Goal: Task Accomplishment & Management: Manage account settings

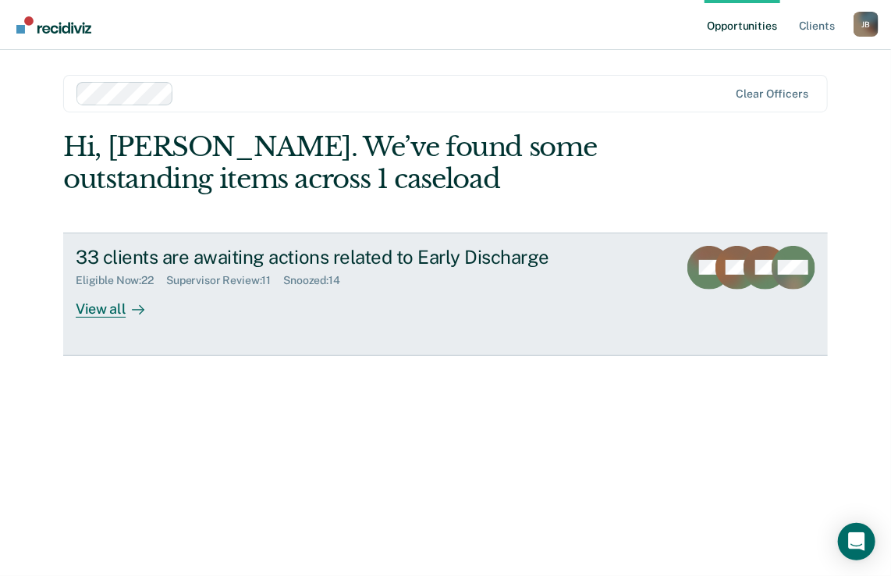
click at [106, 313] on div "View all" at bounding box center [119, 302] width 87 height 30
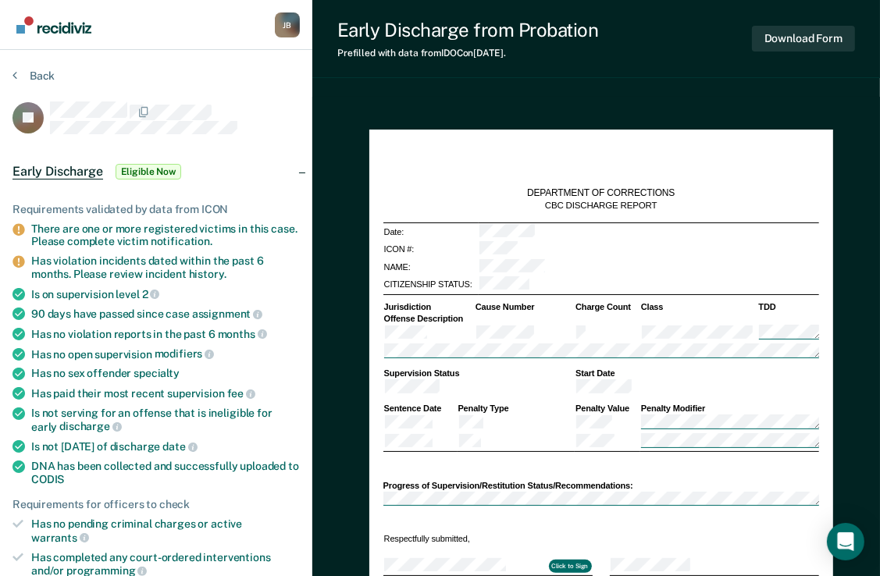
click at [137, 171] on span "Eligible Now" at bounding box center [149, 172] width 66 height 16
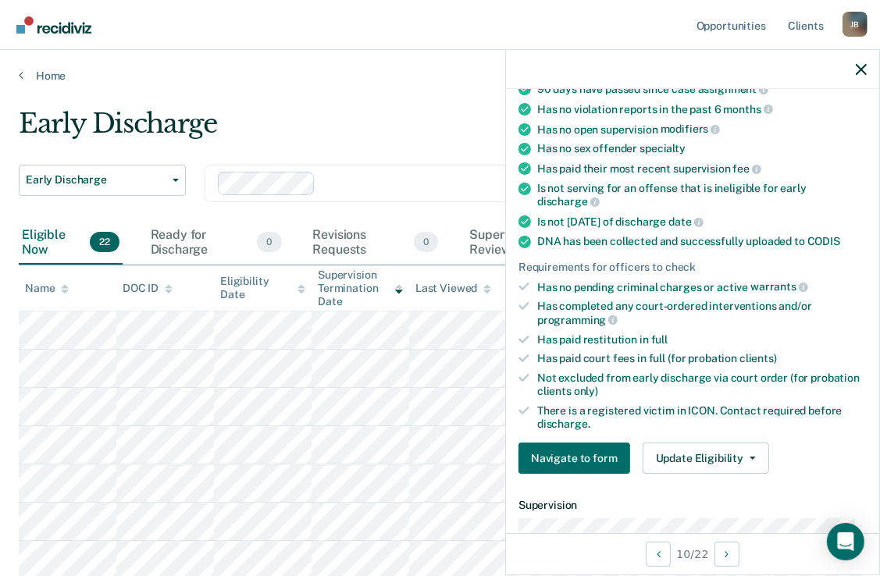
scroll to position [234, 0]
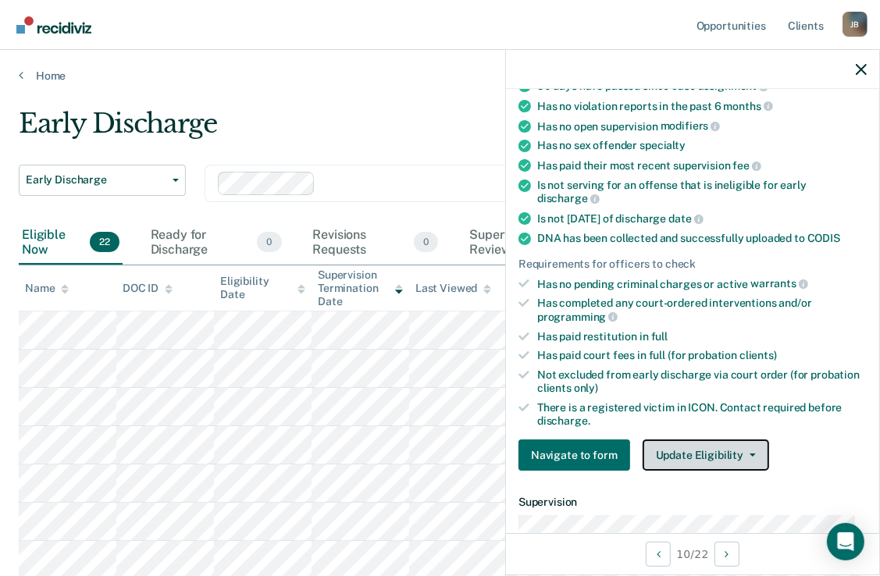
click at [714, 452] on button "Update Eligibility" at bounding box center [705, 454] width 126 height 31
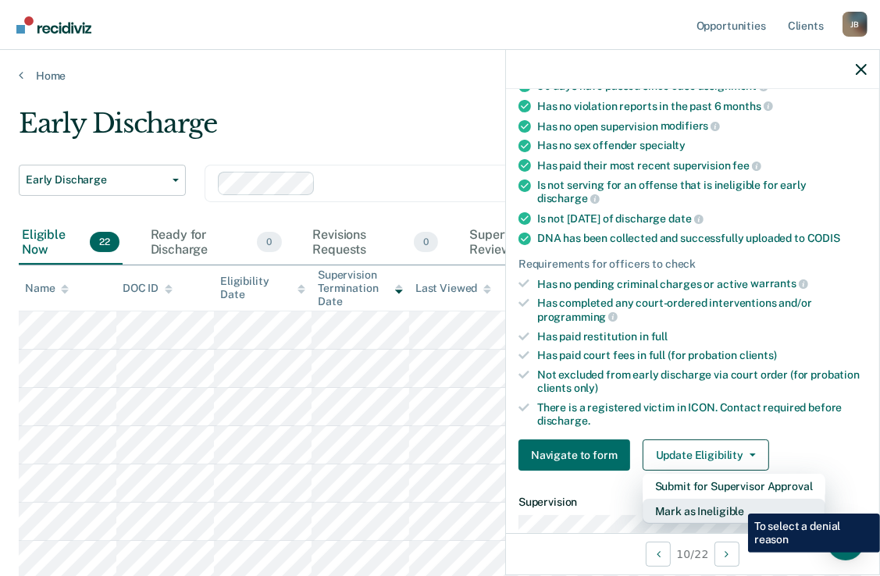
click at [736, 502] on button "Mark as Ineligible" at bounding box center [733, 511] width 183 height 25
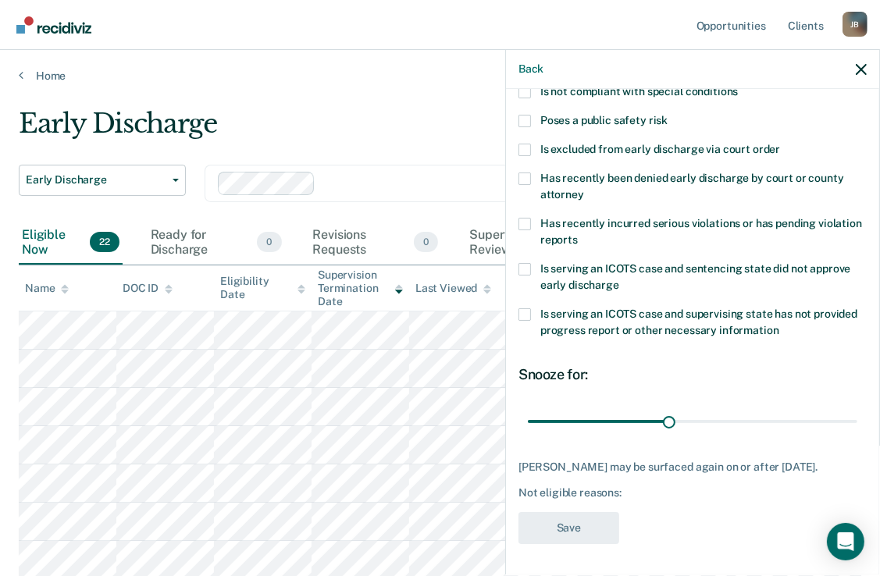
scroll to position [206, 0]
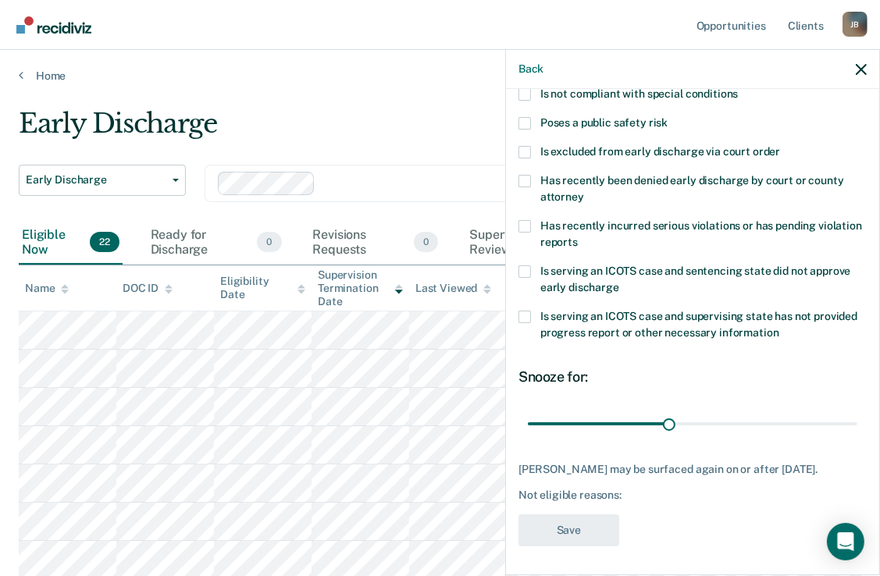
click at [521, 152] on span at bounding box center [524, 152] width 12 height 12
click at [780, 146] on input "Is excluded from early discharge via court order" at bounding box center [780, 146] width 0 height 0
click at [583, 529] on button "Save" at bounding box center [568, 530] width 101 height 32
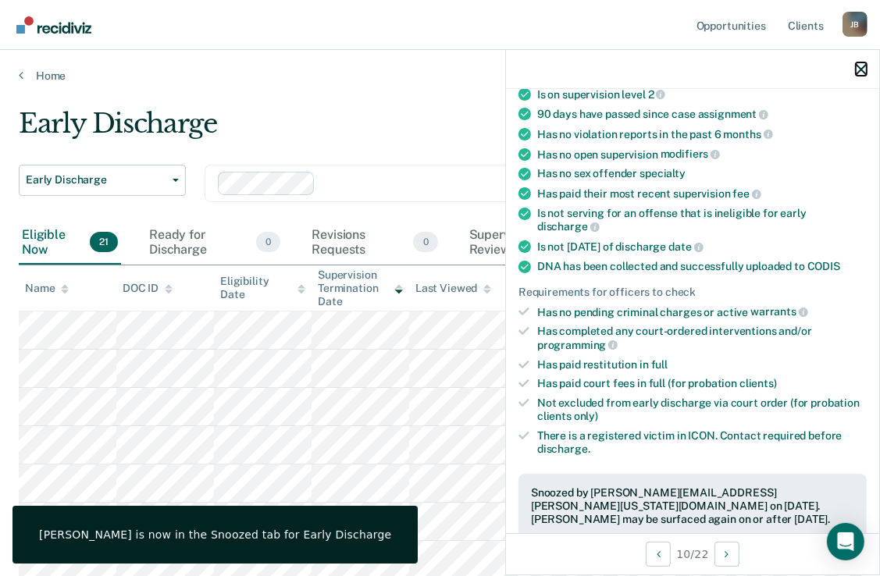
click at [858, 73] on icon "button" at bounding box center [860, 69] width 11 height 11
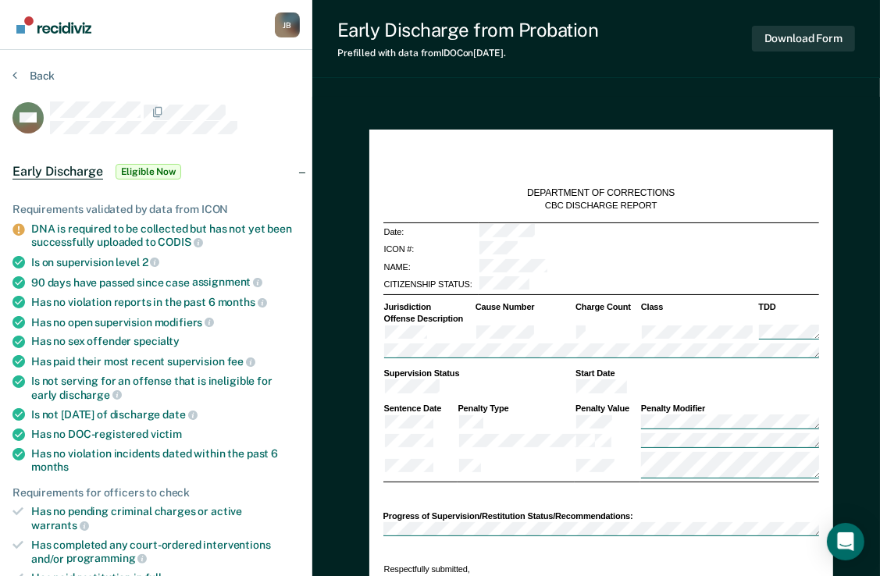
type textarea "x"
click at [286, 80] on div "Back" at bounding box center [155, 85] width 287 height 33
click at [147, 167] on span "Eligible Now" at bounding box center [149, 172] width 66 height 16
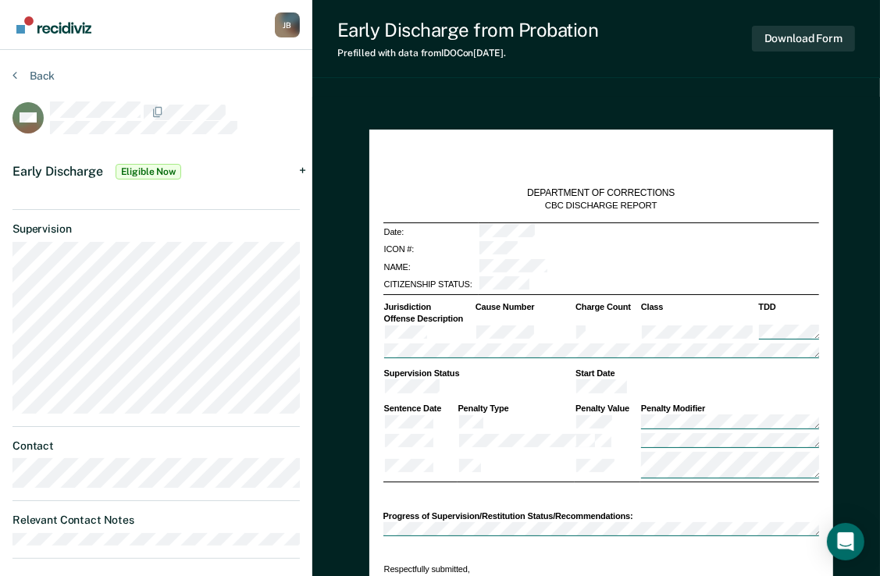
click at [147, 167] on span "Eligible Now" at bounding box center [149, 172] width 66 height 16
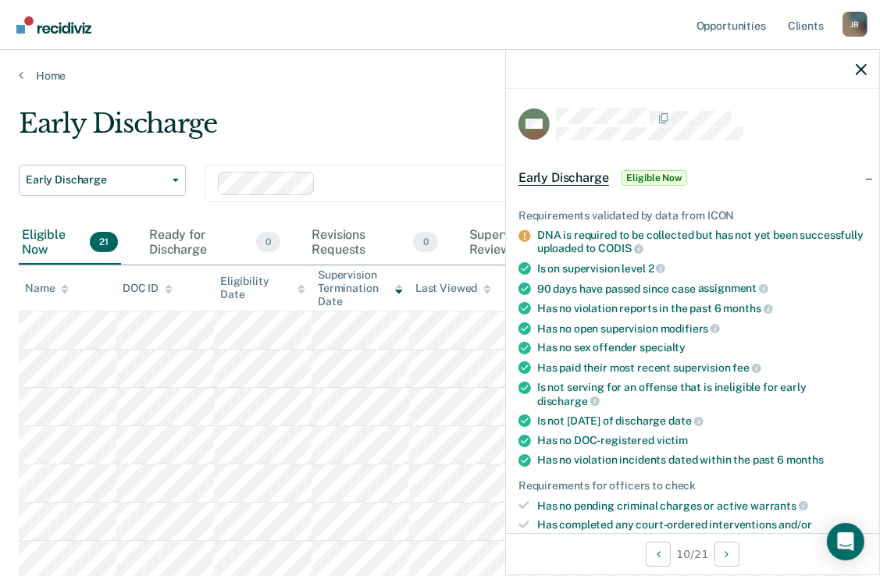
scroll to position [389, 0]
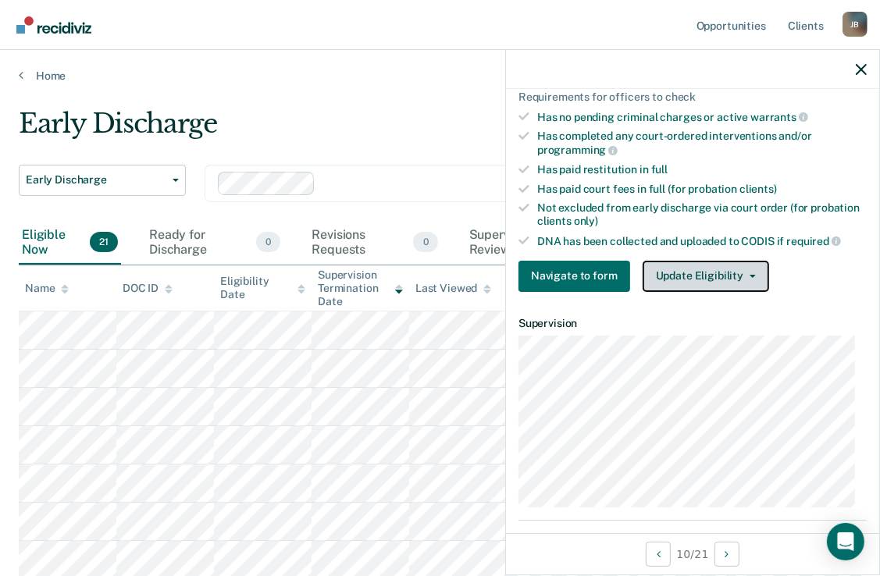
click at [737, 261] on button "Update Eligibility" at bounding box center [705, 276] width 126 height 31
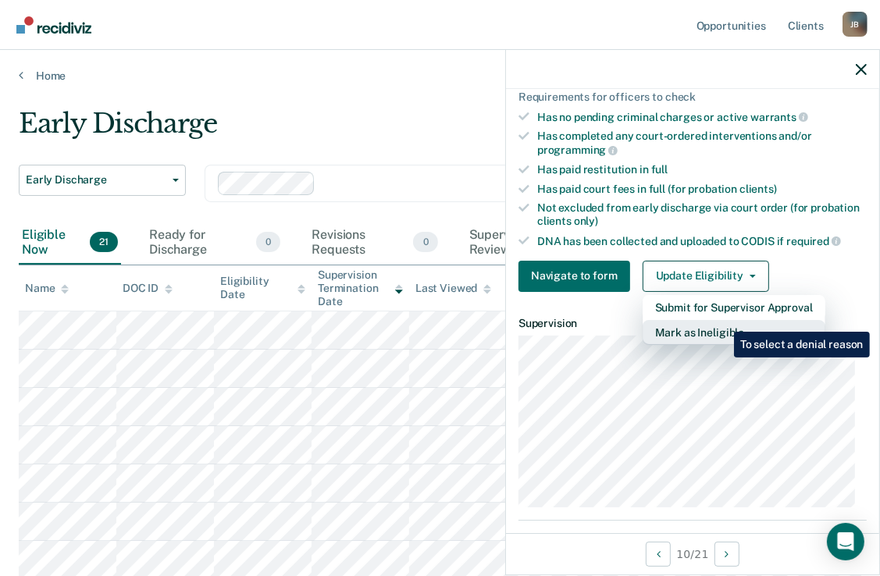
click at [722, 320] on button "Mark as Ineligible" at bounding box center [733, 332] width 183 height 25
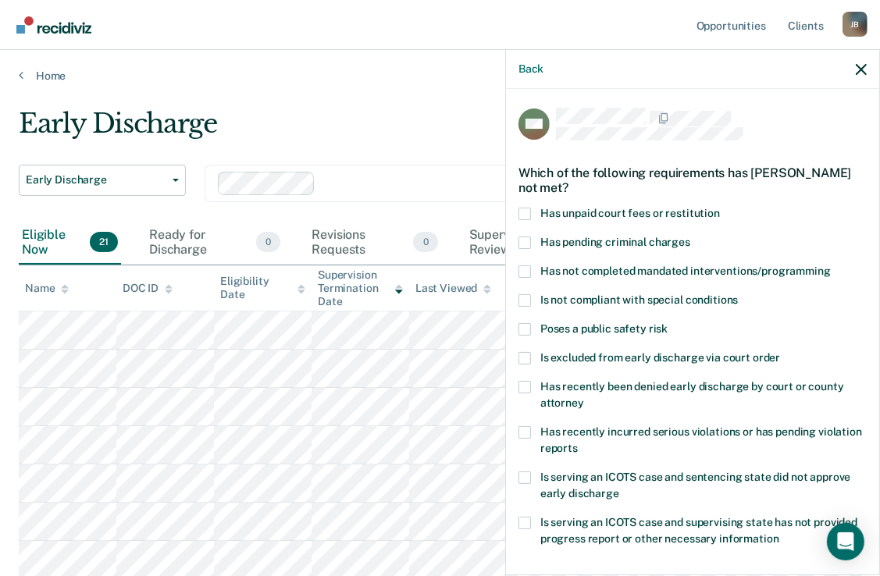
scroll to position [0, 0]
click at [526, 210] on span at bounding box center [524, 214] width 12 height 12
click at [720, 208] on input "Has unpaid court fees or restitution" at bounding box center [720, 208] width 0 height 0
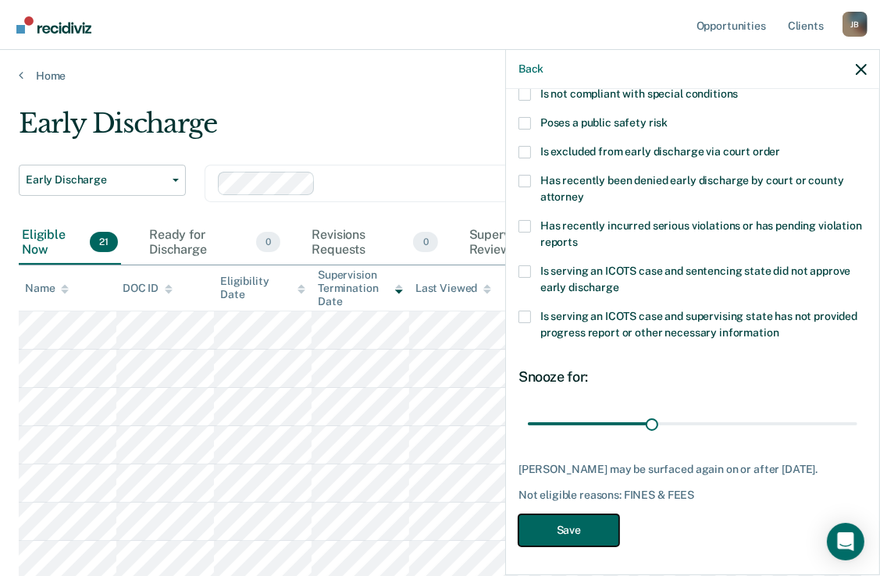
click at [595, 523] on button "Save" at bounding box center [568, 530] width 101 height 32
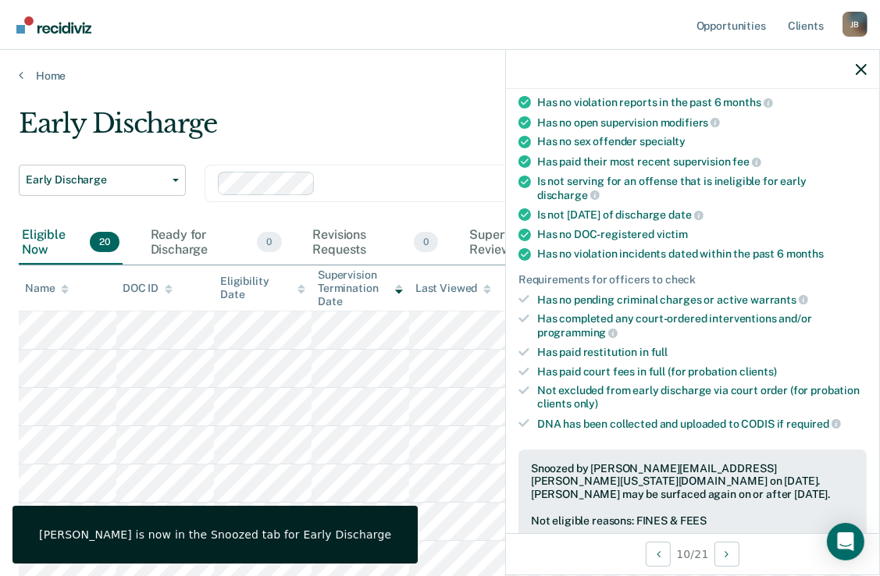
click at [382, 53] on div "Home" at bounding box center [440, 66] width 880 height 33
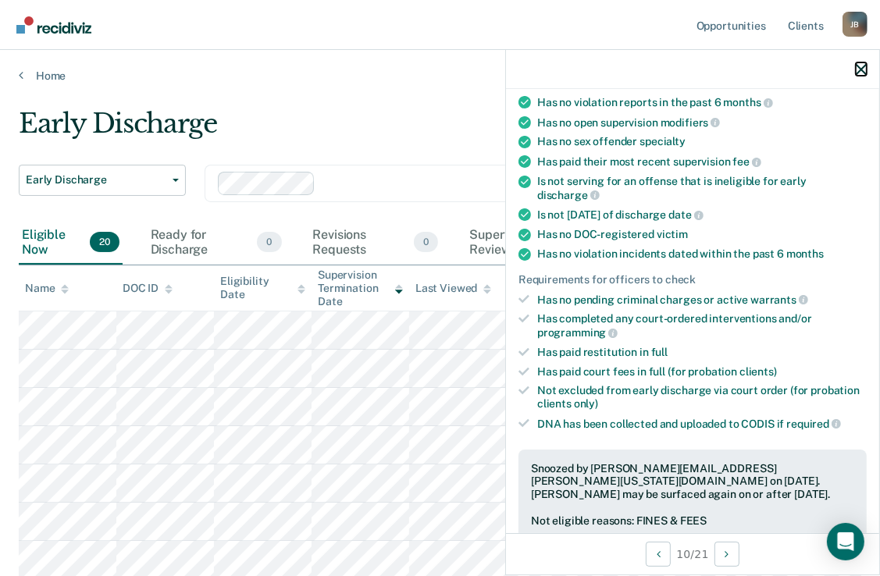
click at [858, 66] on icon "button" at bounding box center [860, 69] width 11 height 11
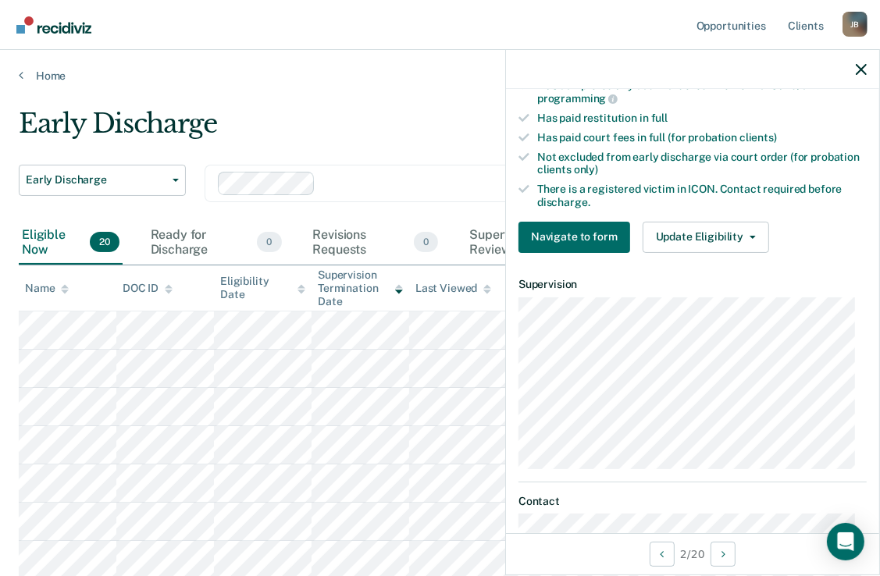
scroll to position [468, 0]
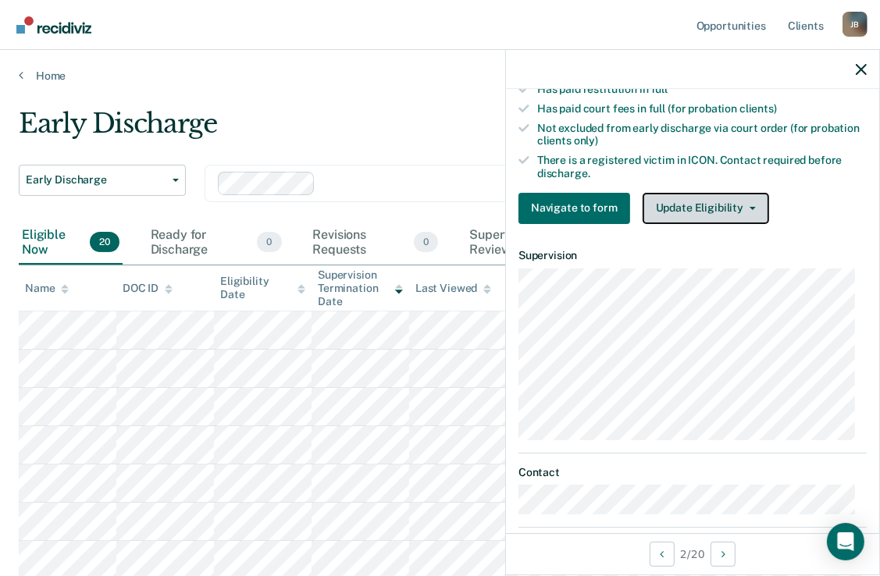
click at [702, 208] on button "Update Eligibility" at bounding box center [705, 208] width 126 height 31
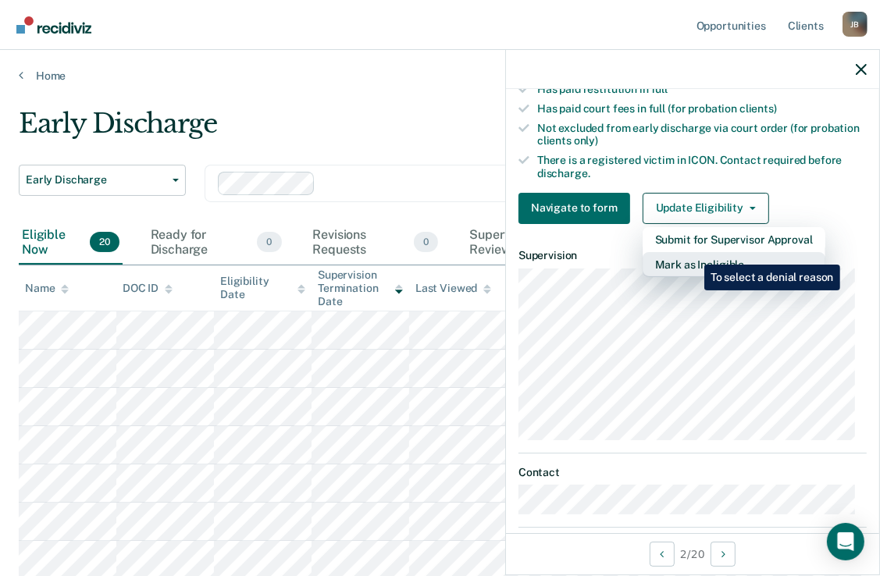
click at [692, 253] on button "Mark as Ineligible" at bounding box center [733, 264] width 183 height 25
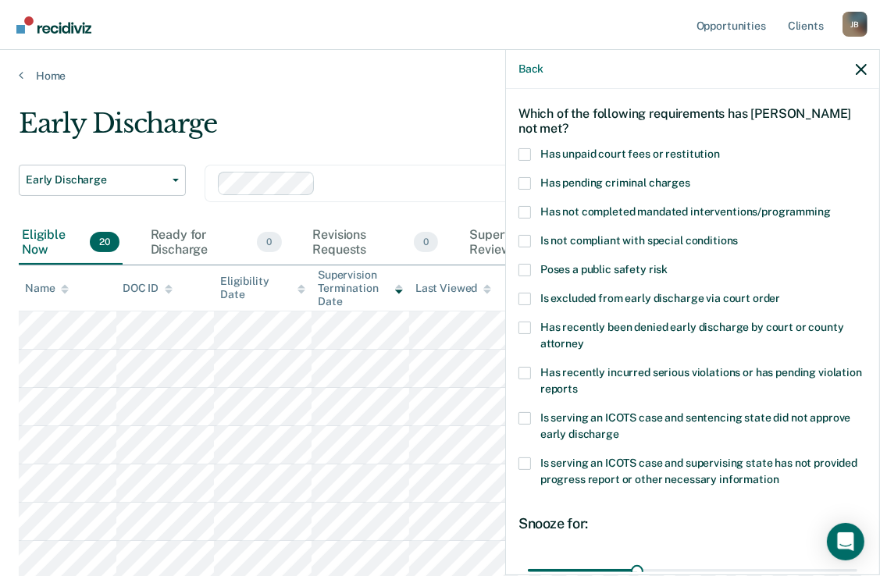
scroll to position [50, 0]
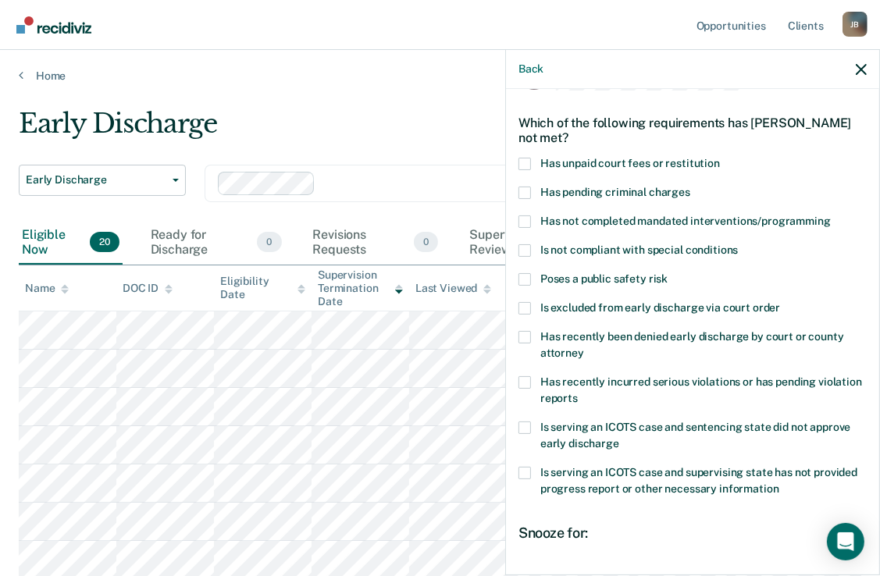
click at [521, 332] on span at bounding box center [524, 337] width 12 height 12
click at [584, 347] on input "Has recently been denied early discharge by court or county attorney" at bounding box center [584, 347] width 0 height 0
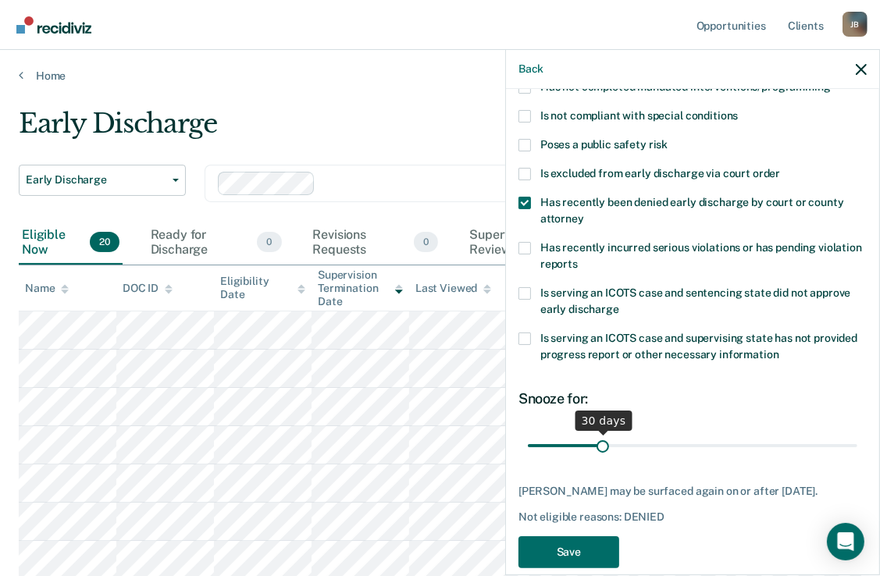
scroll to position [206, 0]
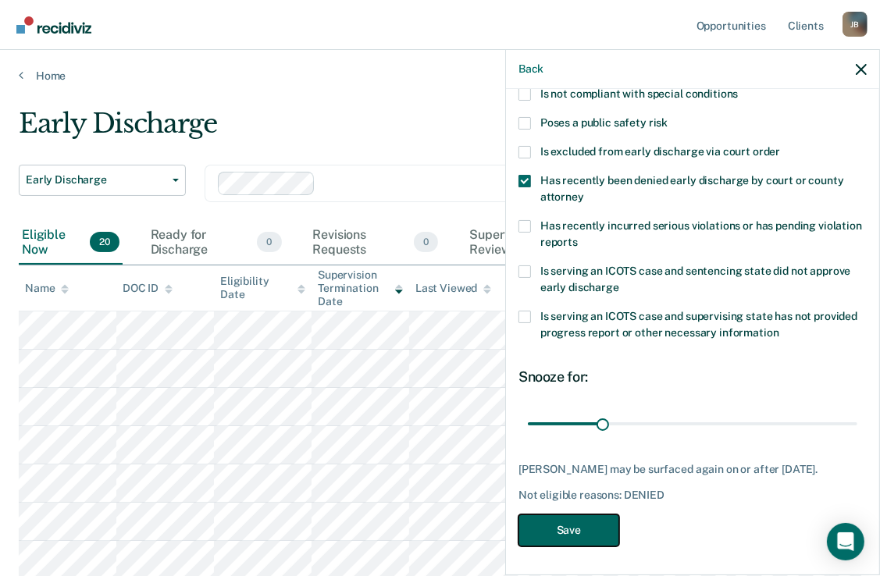
click at [578, 523] on button "Save" at bounding box center [568, 530] width 101 height 32
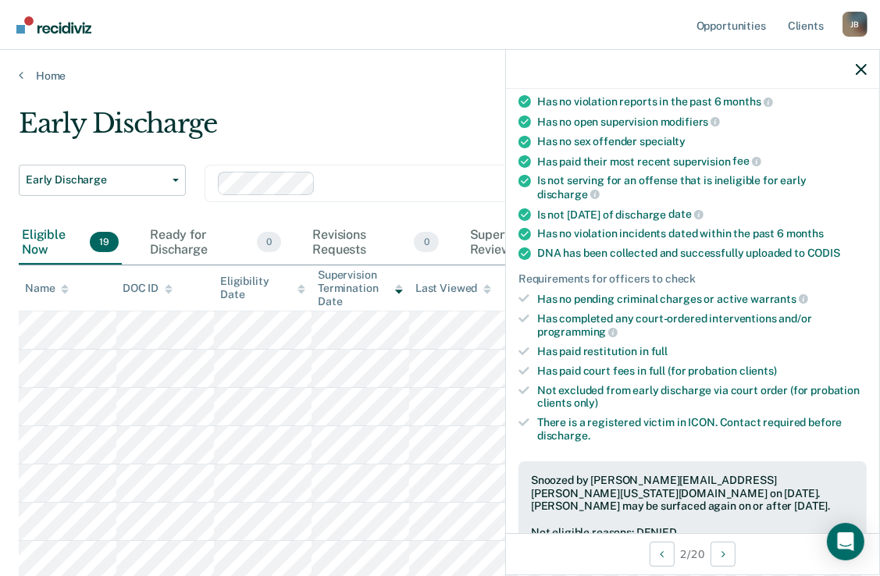
click at [448, 148] on div "Early Discharge" at bounding box center [414, 130] width 791 height 44
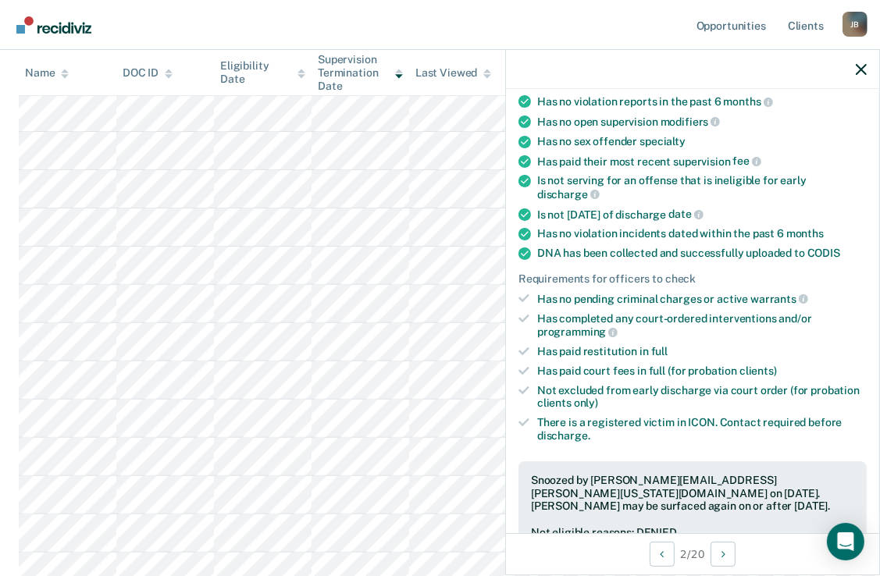
scroll to position [390, 0]
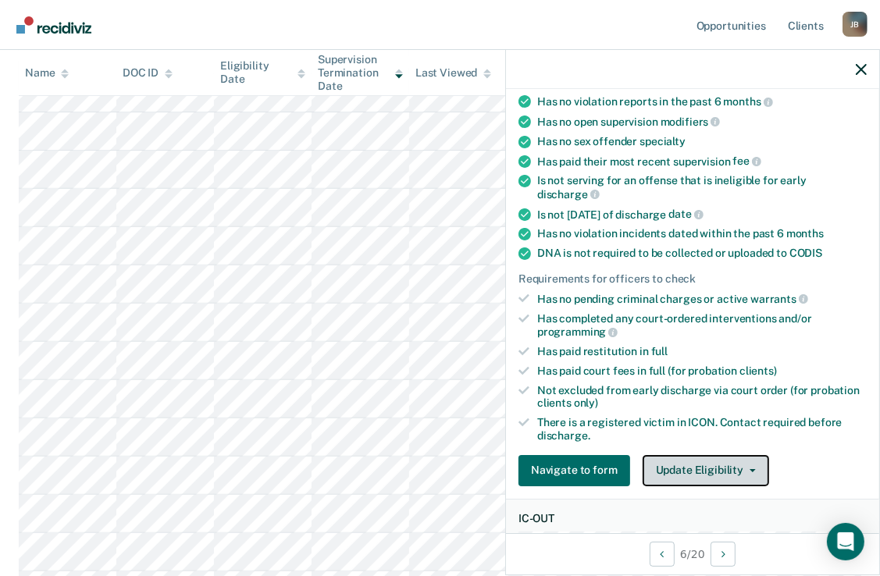
click at [730, 464] on button "Update Eligibility" at bounding box center [705, 470] width 126 height 31
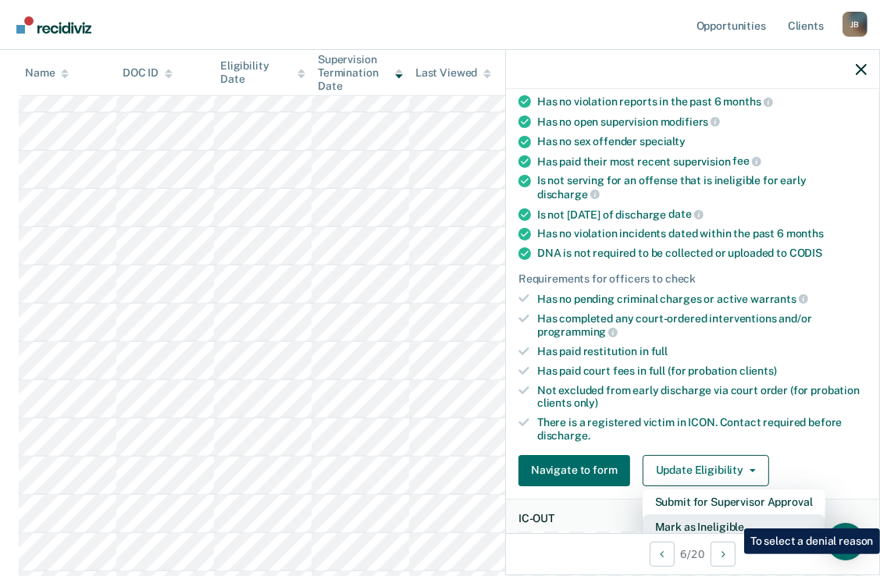
click at [733, 517] on button "Mark as Ineligible" at bounding box center [733, 526] width 183 height 25
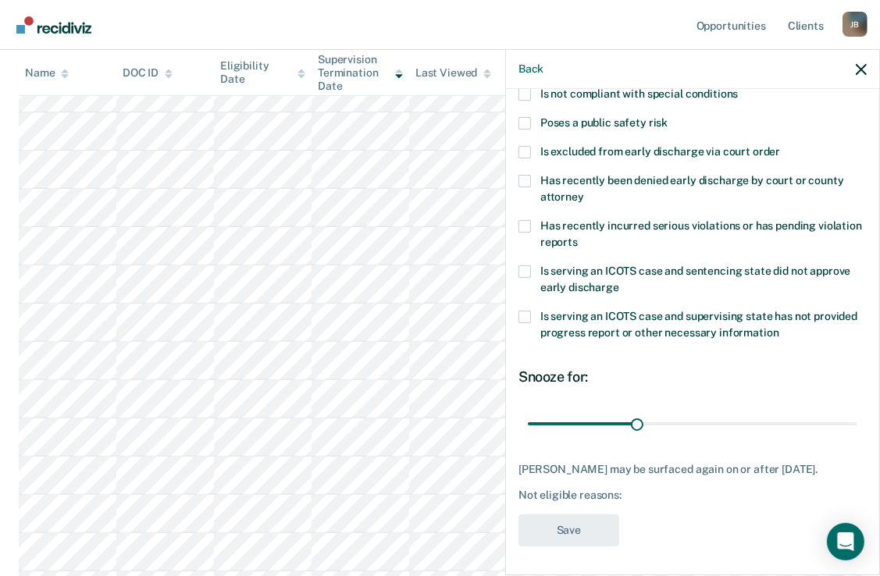
click at [483, 20] on nav "Opportunities Client s [PERSON_NAME] [PERSON_NAME] Profile How it works Log Out" at bounding box center [440, 25] width 880 height 50
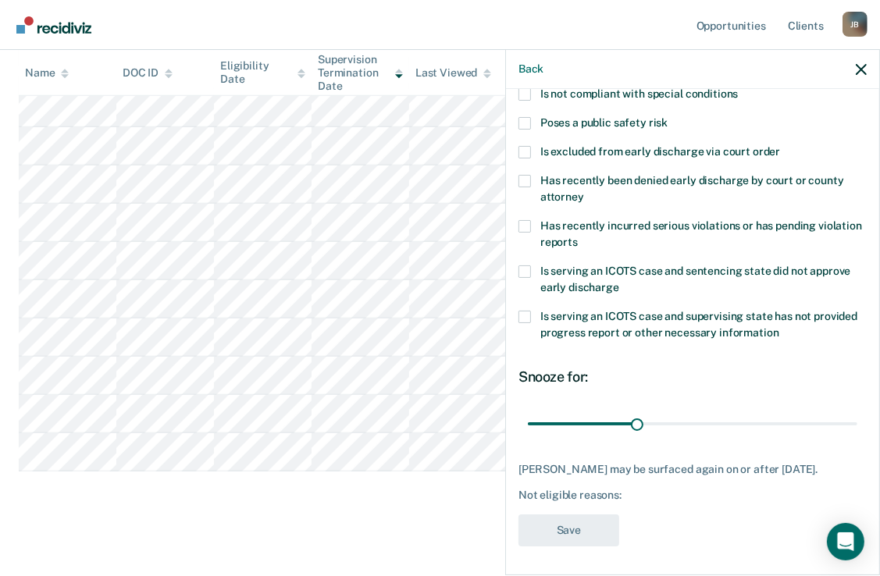
scroll to position [573, 0]
click at [367, 515] on main "Early Discharge Early Discharge Early Discharge Clear officers Eligible Now 19 …" at bounding box center [440, 41] width 880 height 1063
click at [854, 70] on div "Back" at bounding box center [692, 69] width 373 height 39
click at [858, 72] on icon "button" at bounding box center [860, 69] width 11 height 11
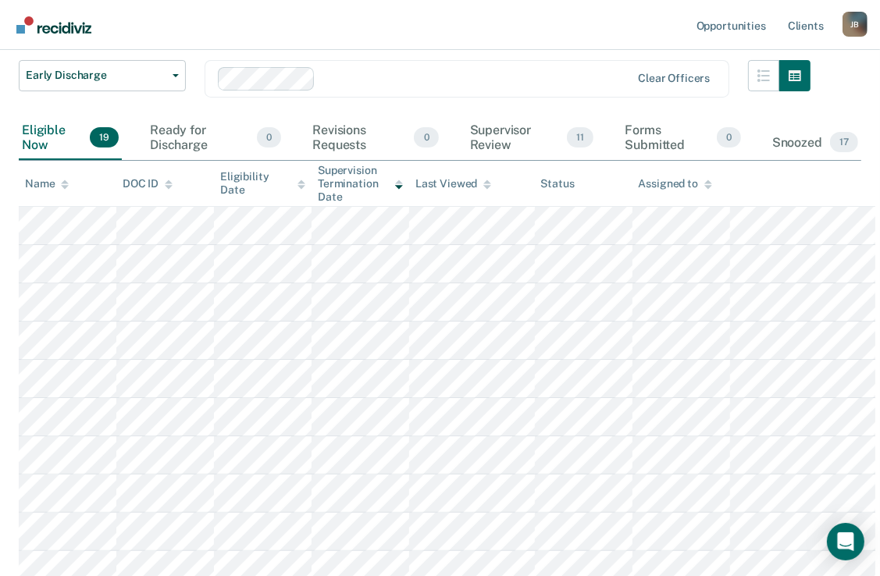
scroll to position [0, 0]
